Goal: Information Seeking & Learning: Check status

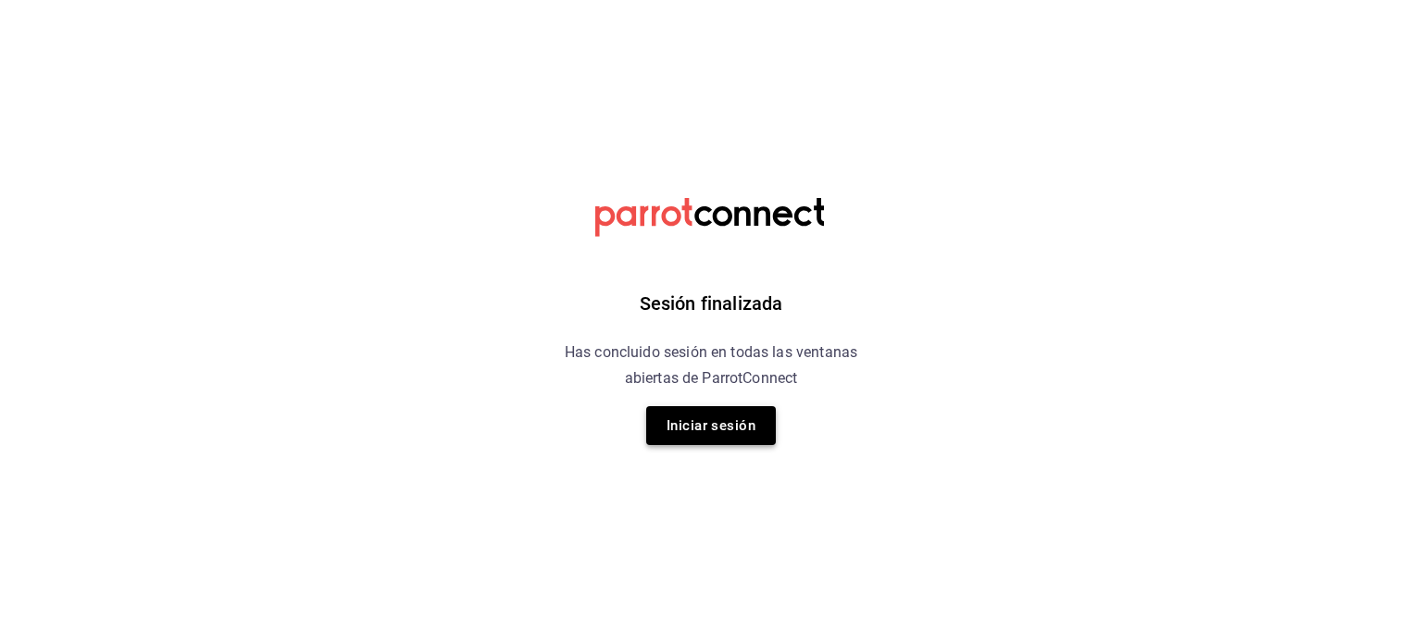
click at [698, 430] on button "Iniciar sesión" at bounding box center [711, 425] width 130 height 39
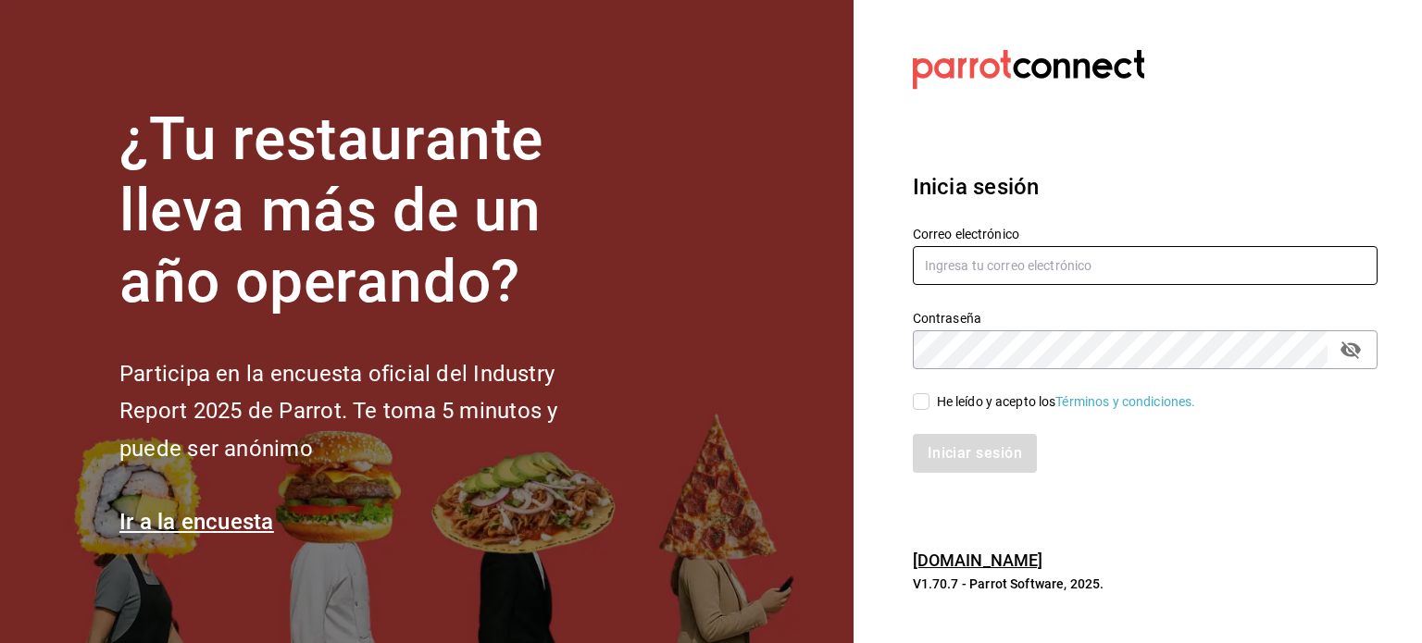
type input "[EMAIL_ADDRESS][DOMAIN_NAME]"
click at [919, 404] on input "He leído y acepto los Términos y condiciones." at bounding box center [921, 401] width 17 height 17
checkbox input "true"
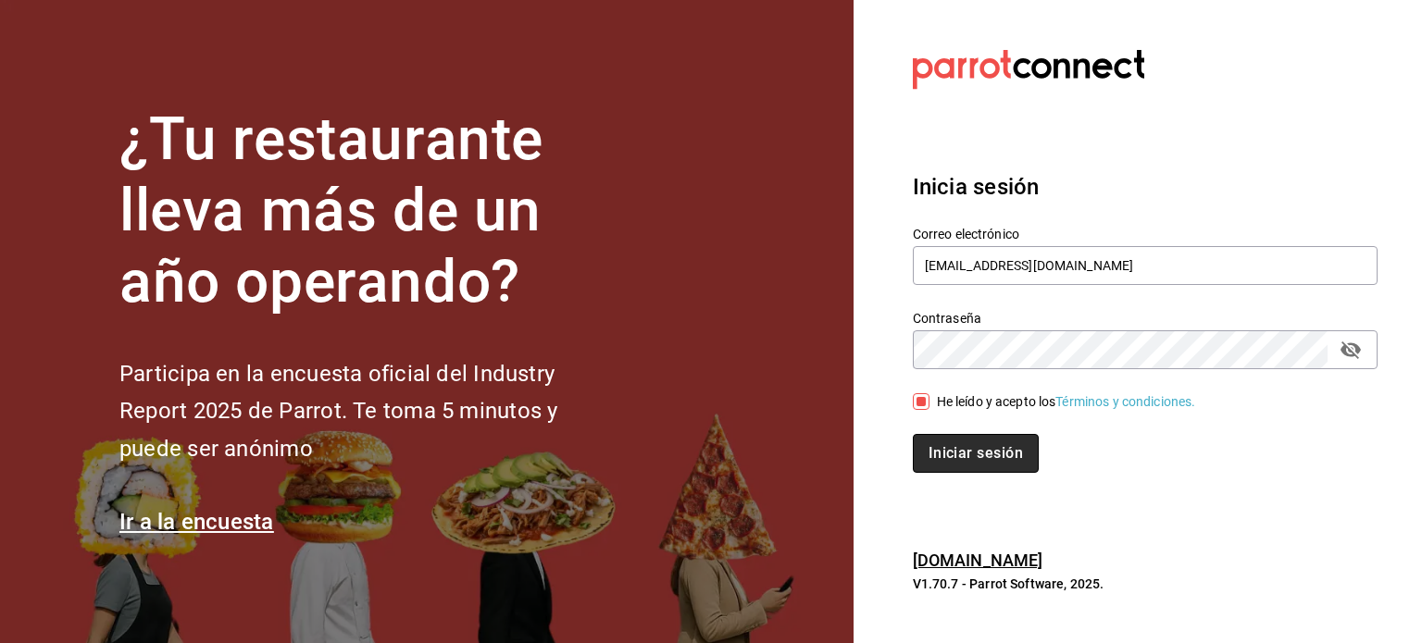
click at [957, 447] on button "Iniciar sesión" at bounding box center [976, 453] width 126 height 39
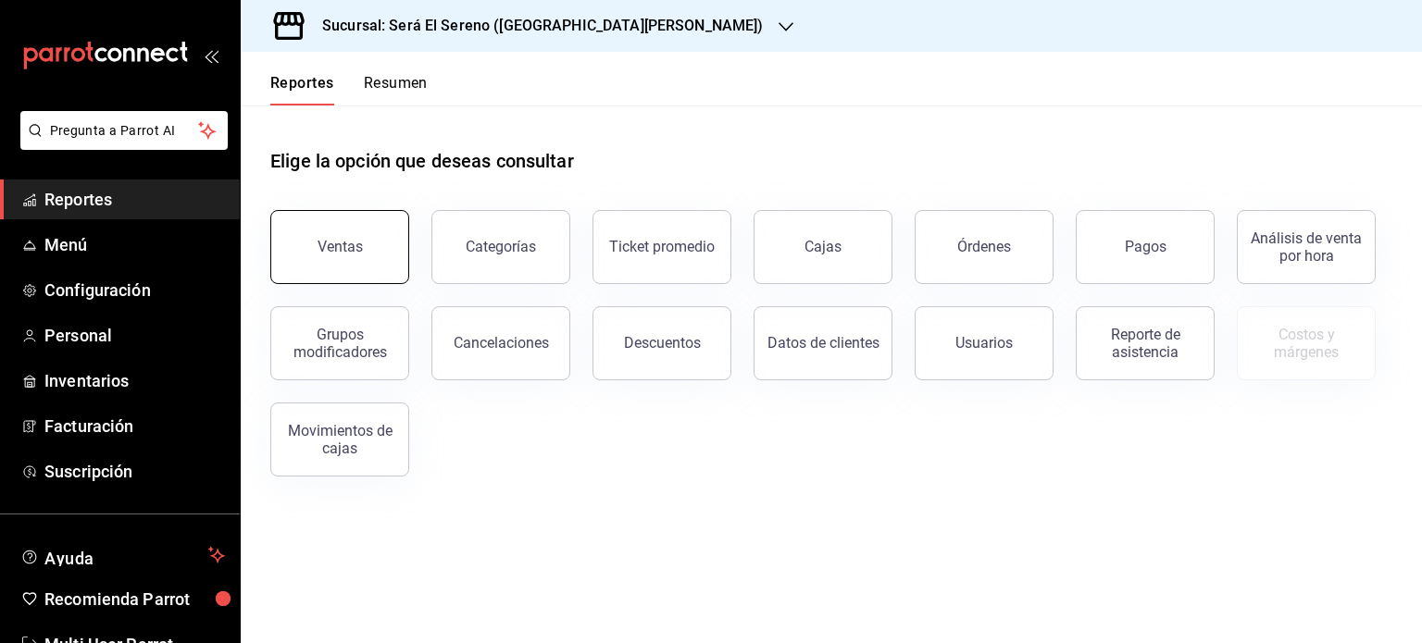
click at [341, 243] on div "Ventas" at bounding box center [340, 247] width 45 height 18
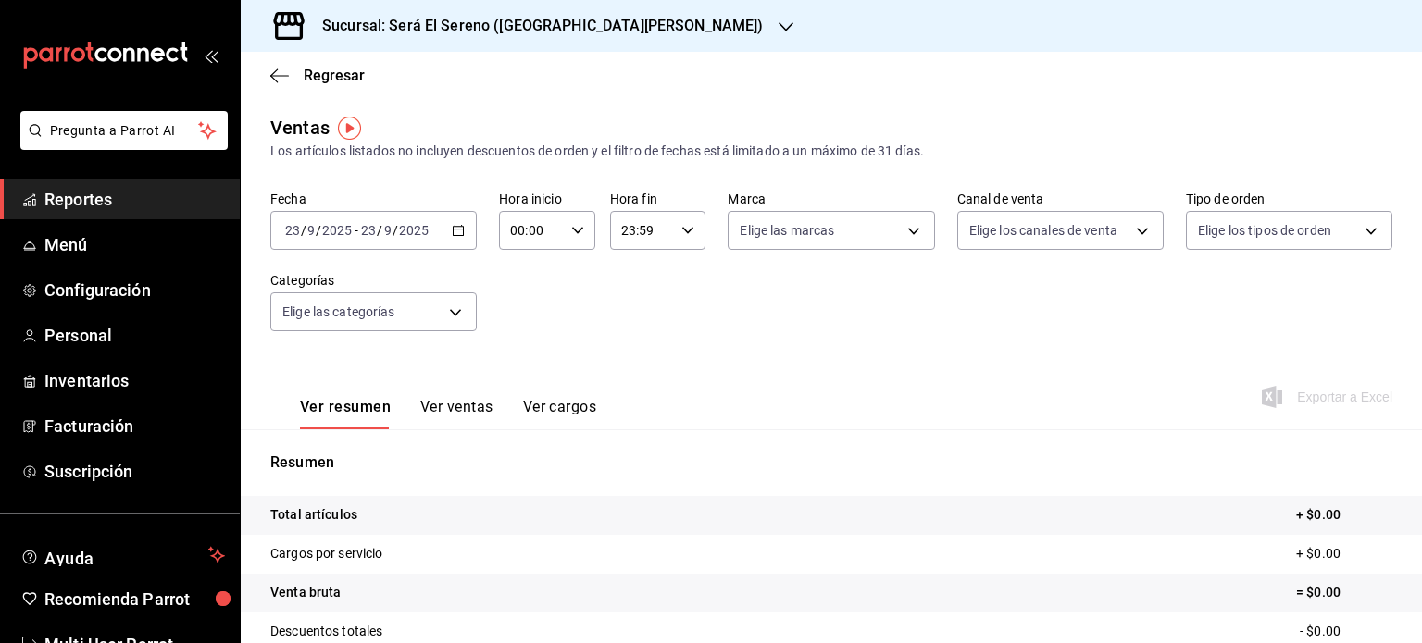
click at [452, 233] on icon "button" at bounding box center [458, 230] width 13 height 13
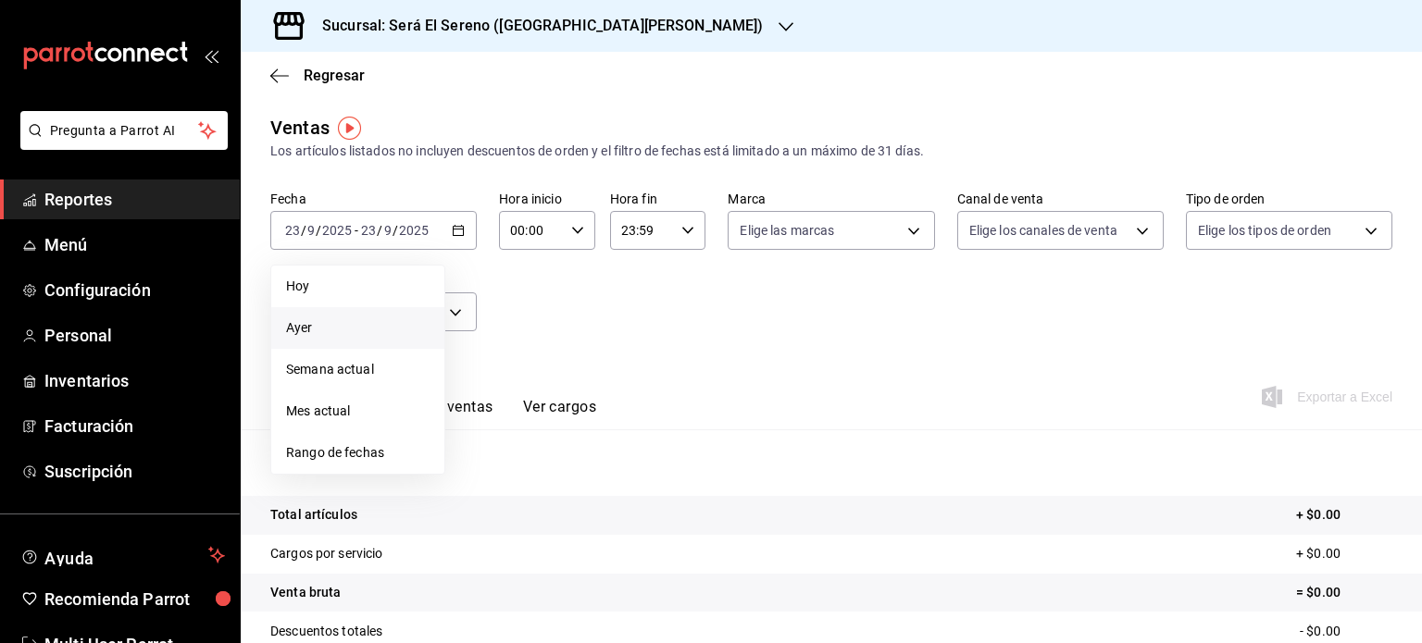
click at [353, 333] on span "Ayer" at bounding box center [357, 327] width 143 height 19
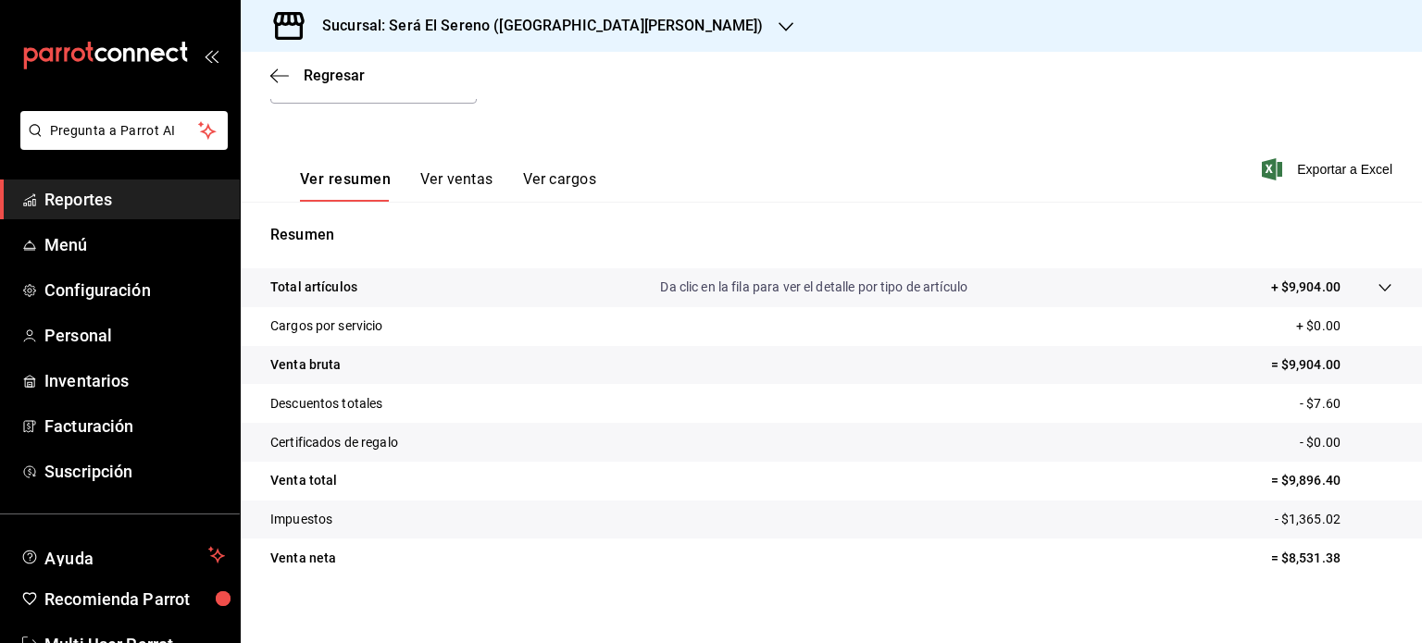
scroll to position [230, 0]
click at [779, 26] on icon "button" at bounding box center [786, 26] width 15 height 9
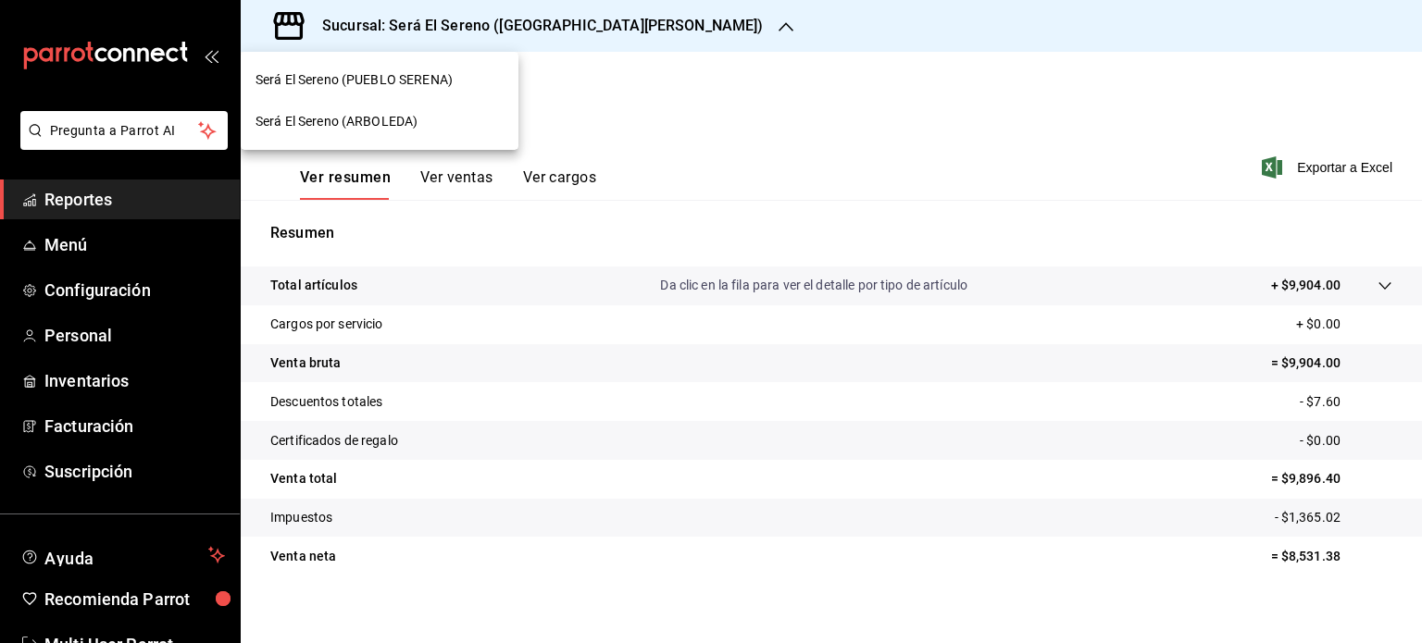
click at [455, 120] on div "Será El Sereno (ARBOLEDA)" at bounding box center [380, 121] width 248 height 19
